Goal: Complete application form: Complete application form

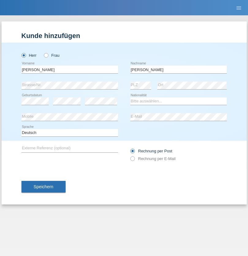
type input "[PERSON_NAME]"
select select "RO"
select select "C"
select select "25"
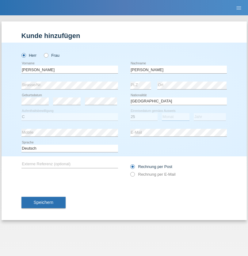
select select "05"
select select "2021"
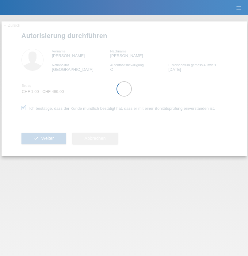
select select "1"
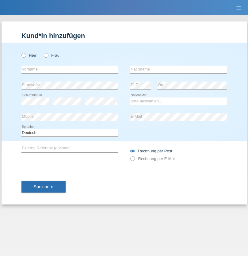
radio input "true"
click at [69, 69] on input "text" at bounding box center [69, 69] width 96 height 8
type input "[PERSON_NAME]"
click at [178, 69] on input "text" at bounding box center [178, 69] width 96 height 8
type input "Preid"
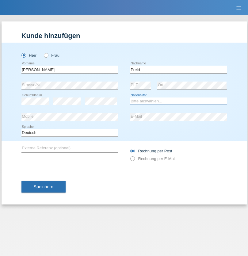
select select "CH"
